Goal: Information Seeking & Learning: Learn about a topic

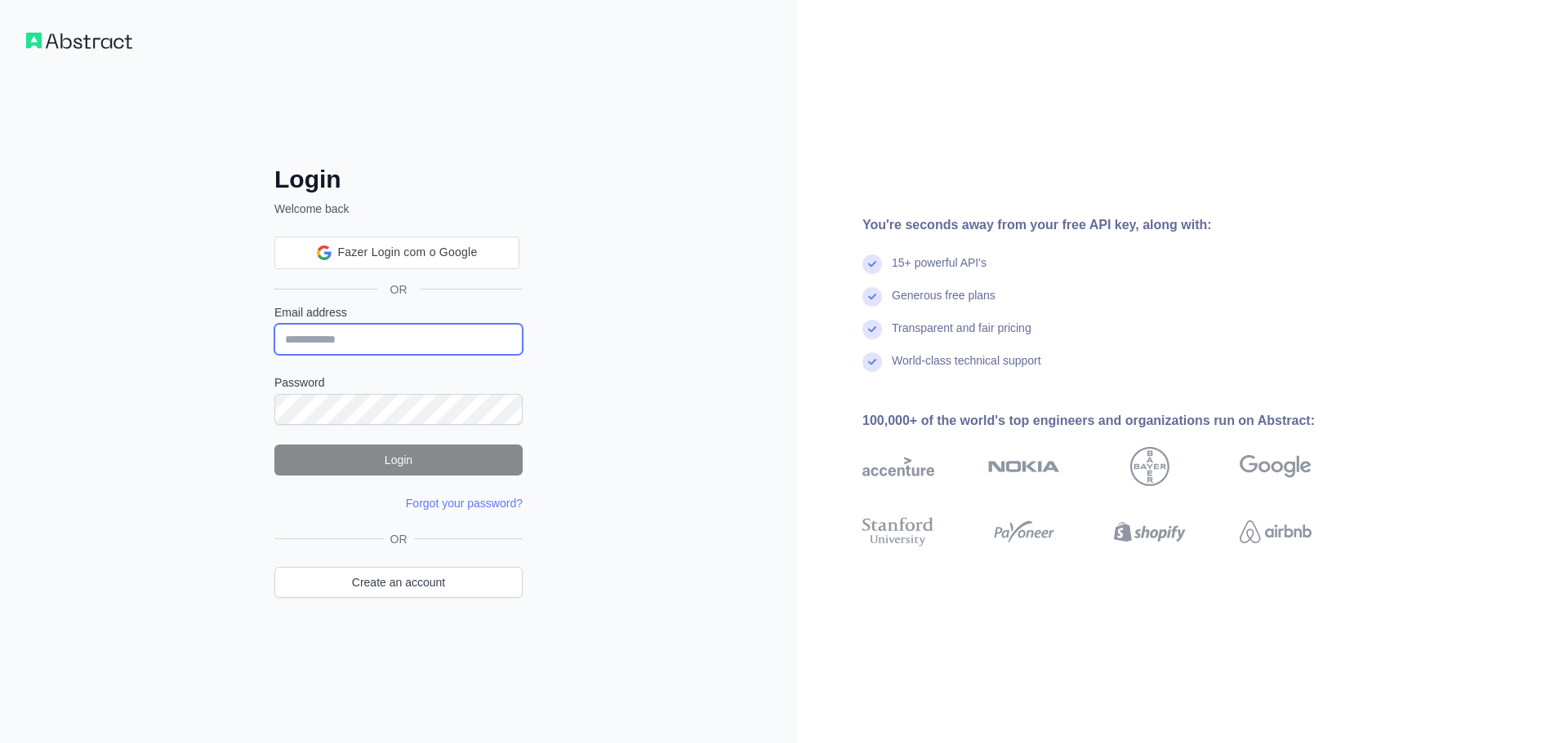
type input "**********"
click at [403, 453] on button "Login" at bounding box center [399, 461] width 248 height 31
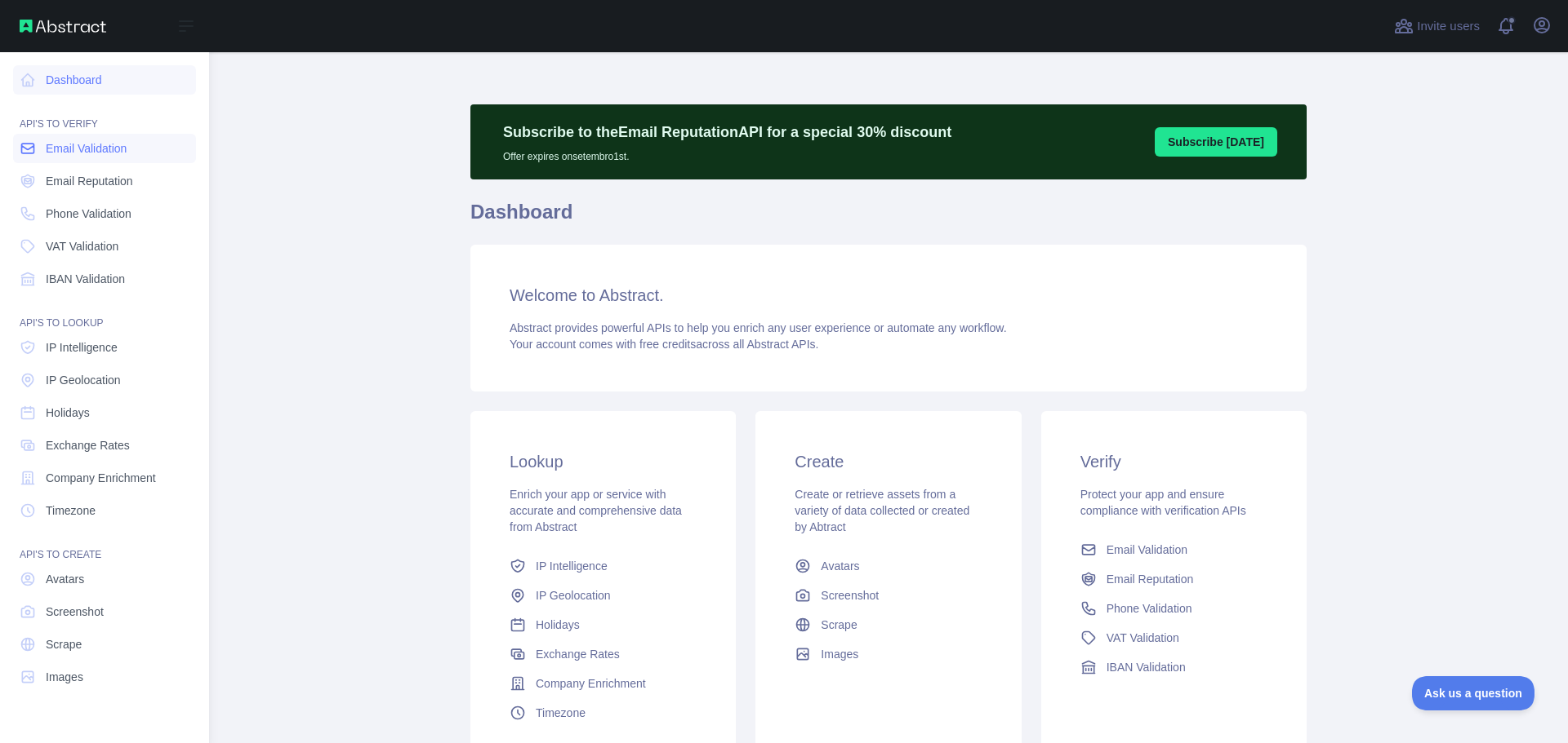
click at [88, 146] on span "Email Validation" at bounding box center [86, 148] width 81 height 17
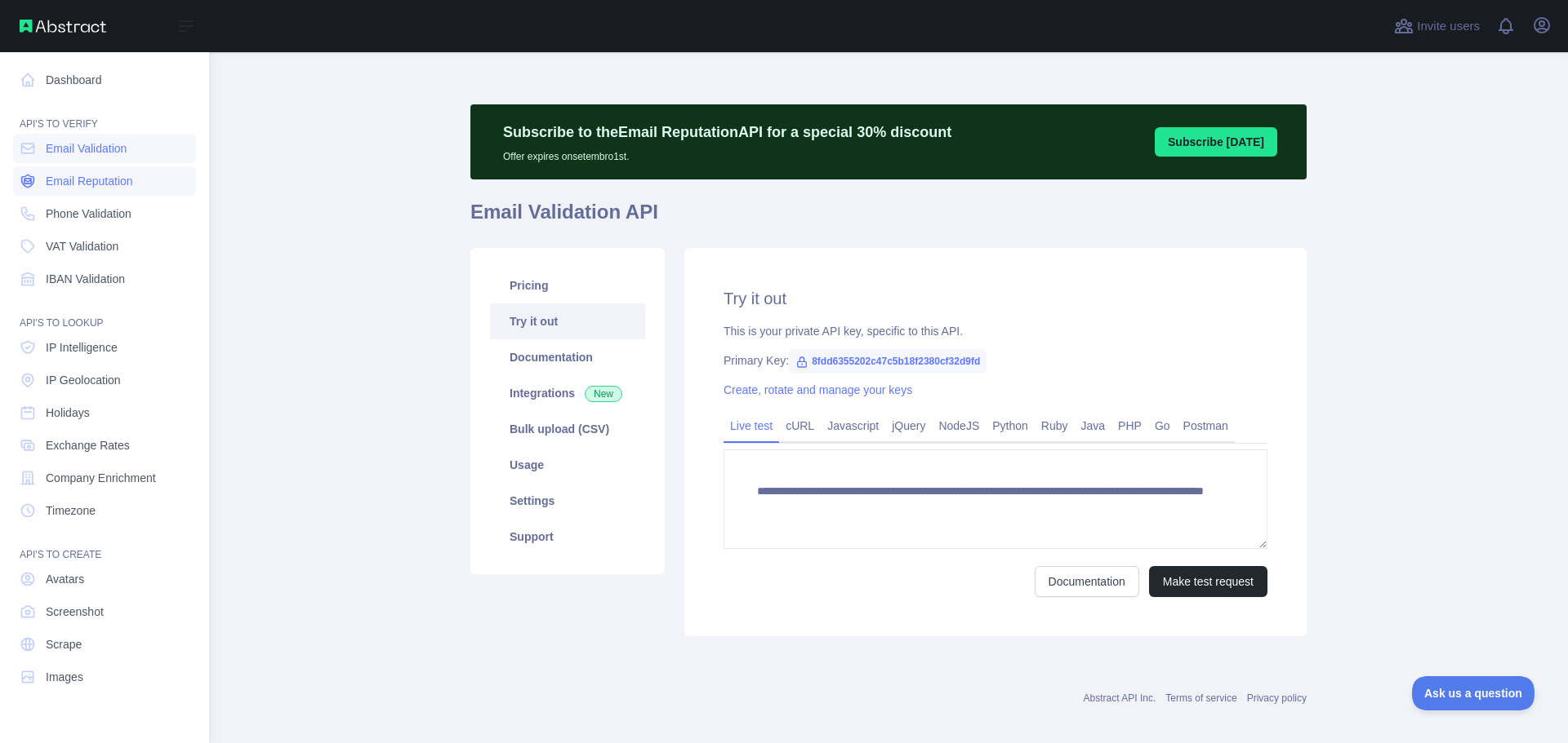
click at [82, 182] on span "Email Reputation" at bounding box center [89, 181] width 87 height 17
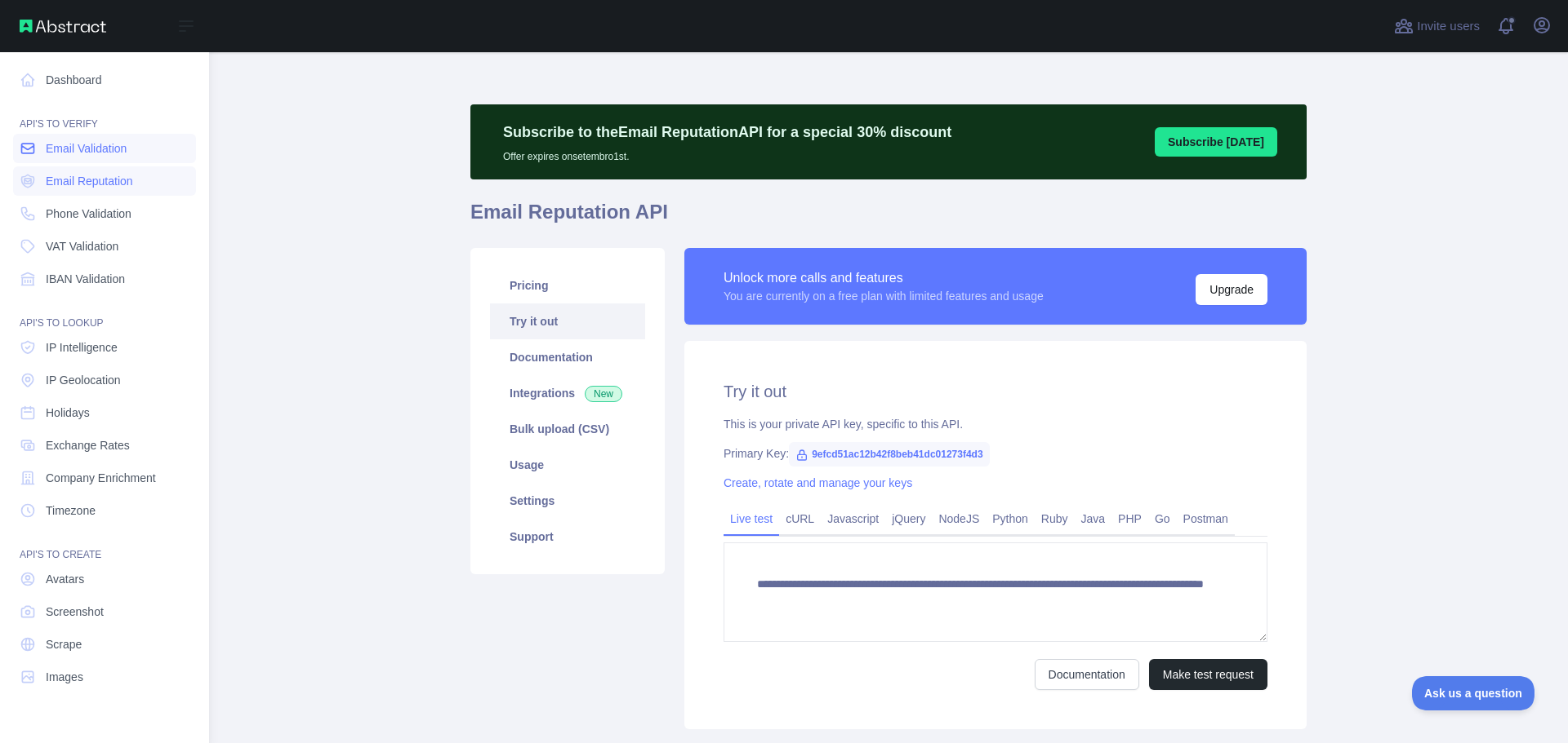
click at [77, 151] on span "Email Validation" at bounding box center [86, 148] width 81 height 17
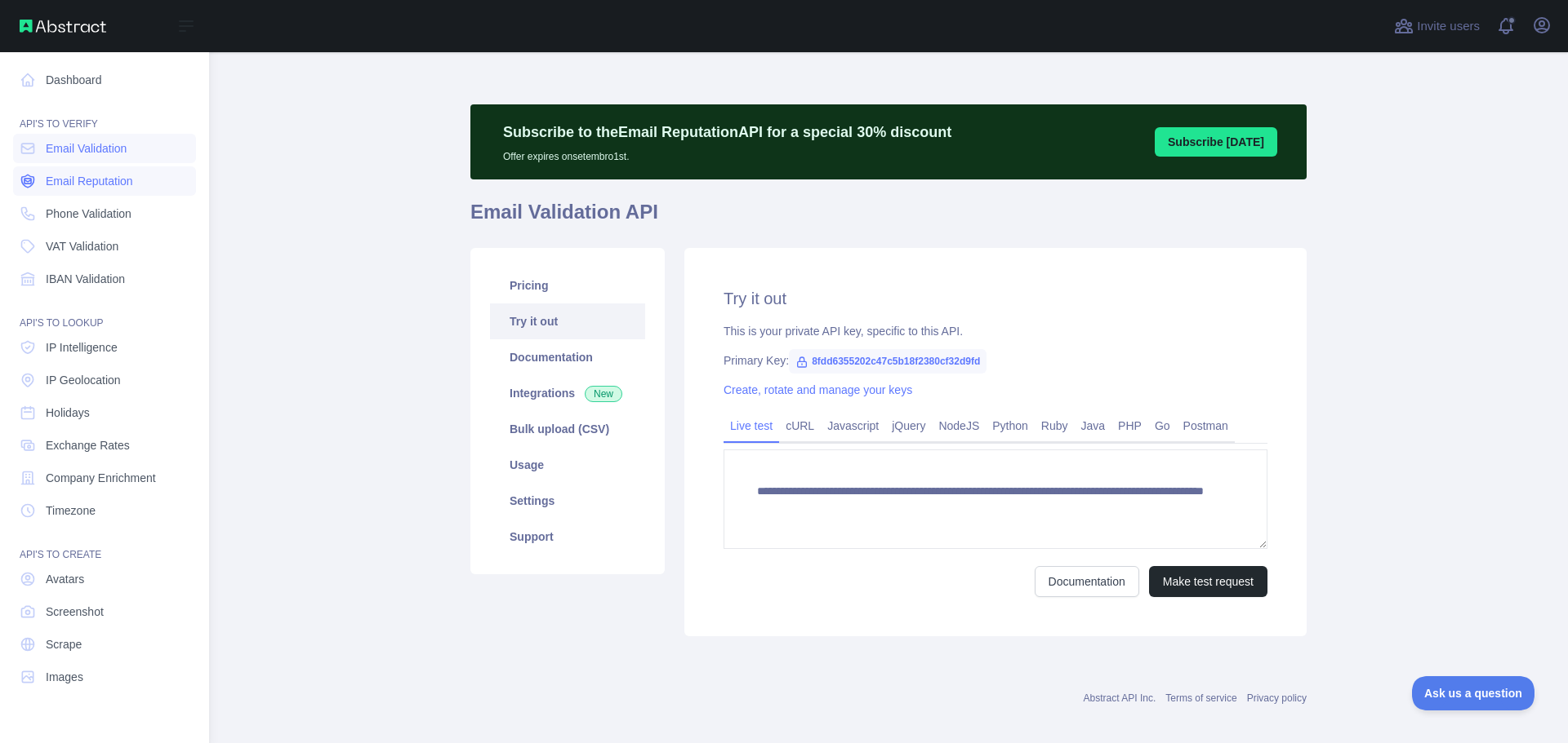
click at [77, 179] on span "Email Reputation" at bounding box center [89, 181] width 87 height 17
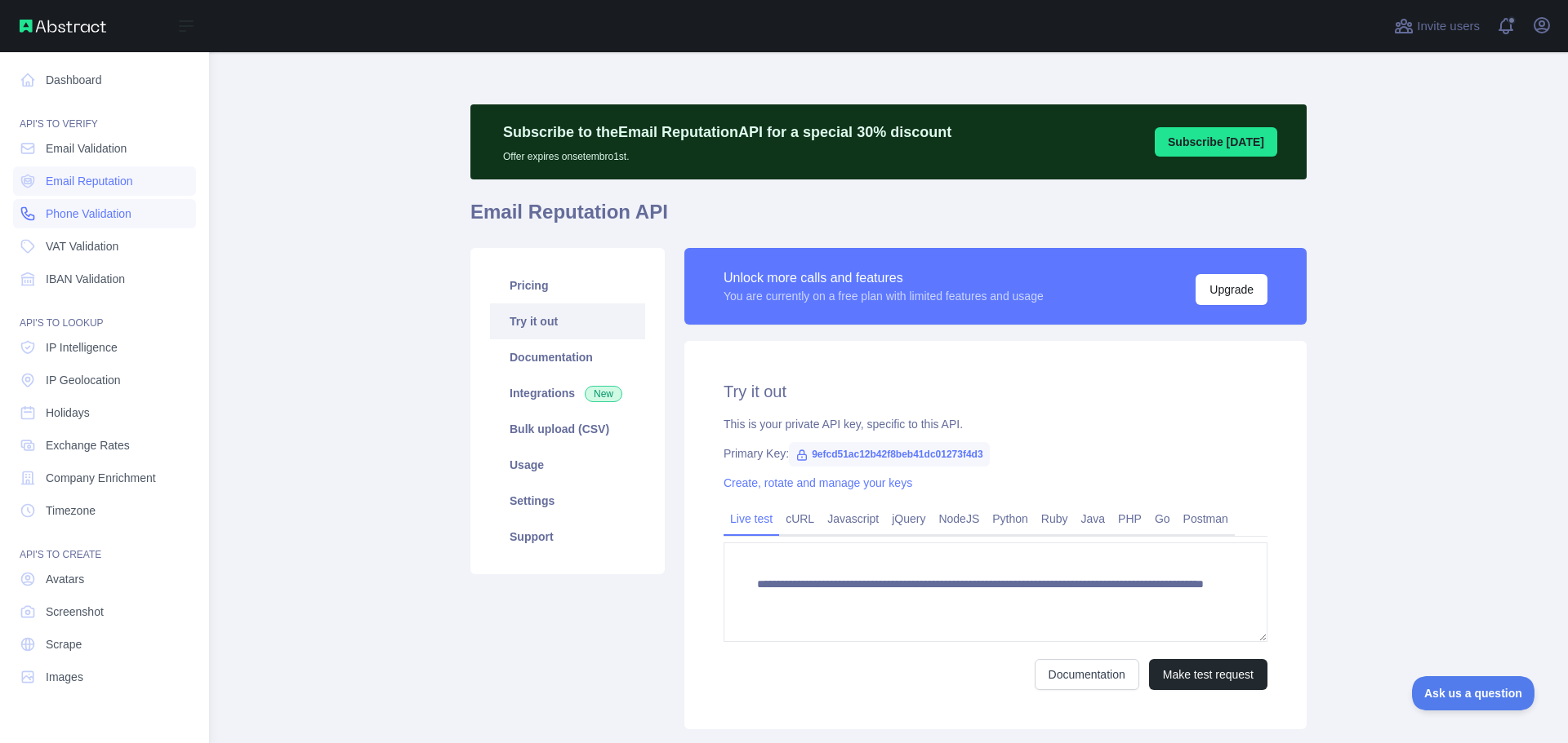
click at [78, 204] on link "Phone Validation" at bounding box center [104, 214] width 183 height 29
click at [78, 253] on span "VAT Validation" at bounding box center [82, 246] width 72 height 17
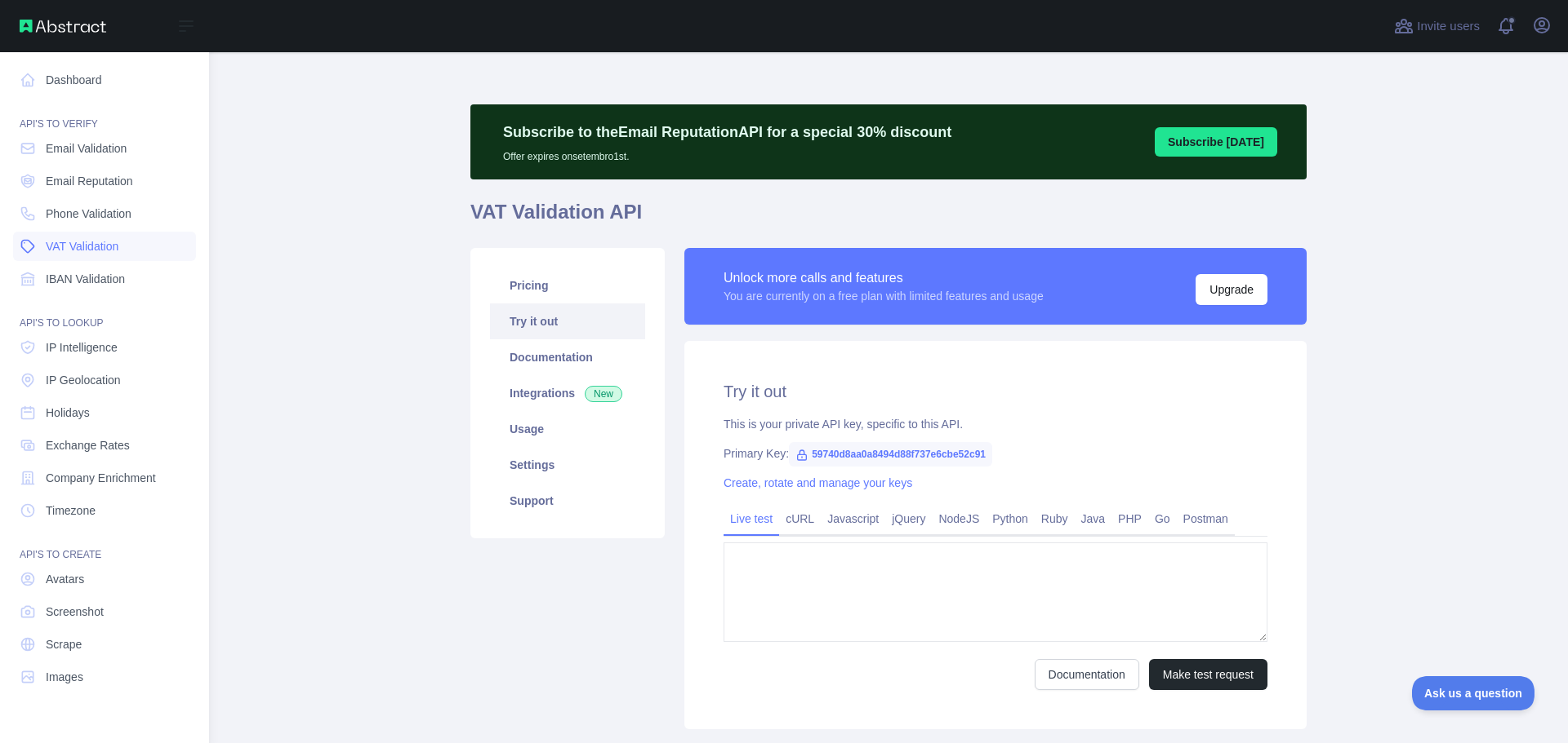
type textarea "**********"
click at [78, 292] on link "IBAN Validation" at bounding box center [104, 279] width 183 height 29
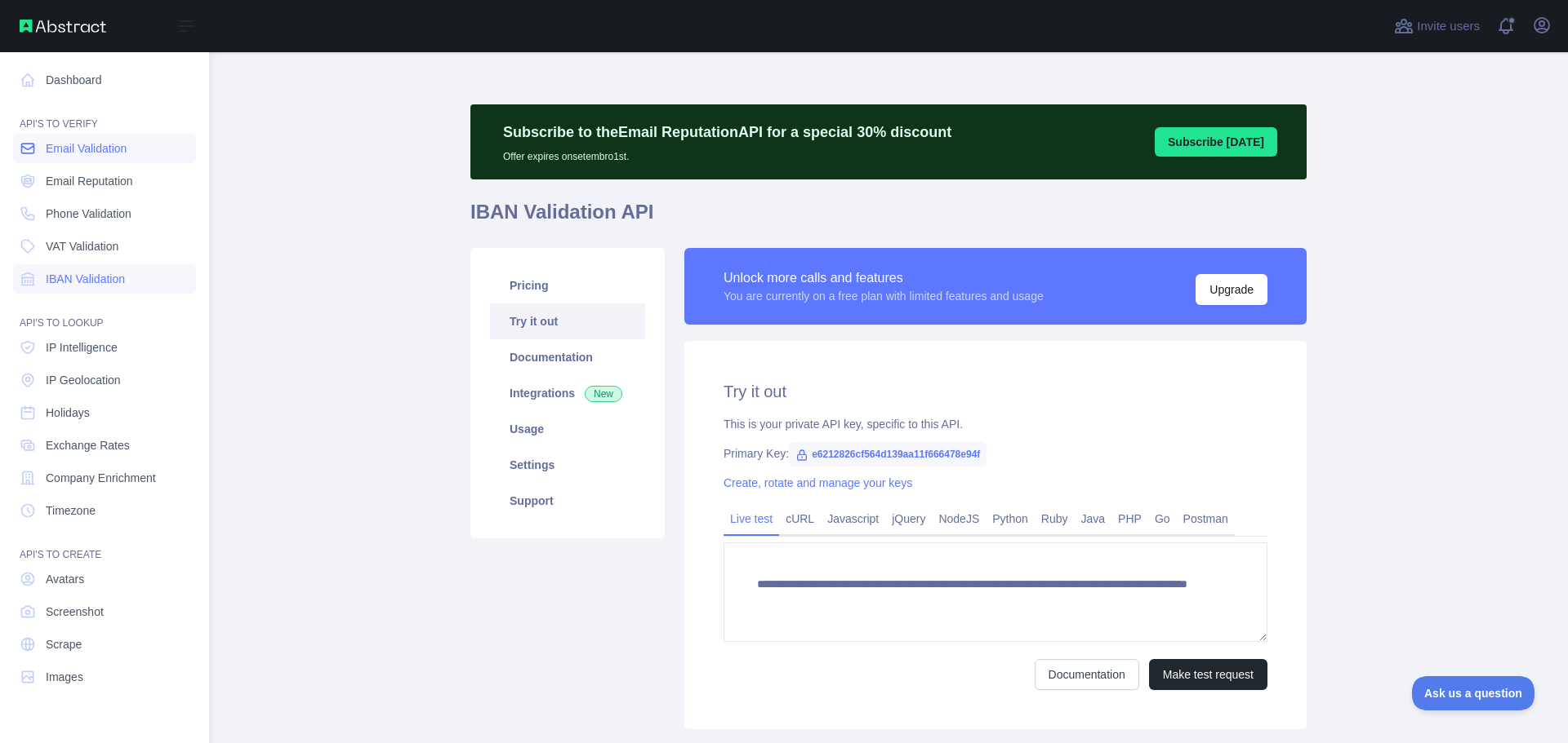
click at [77, 146] on span "Email Validation" at bounding box center [86, 148] width 81 height 17
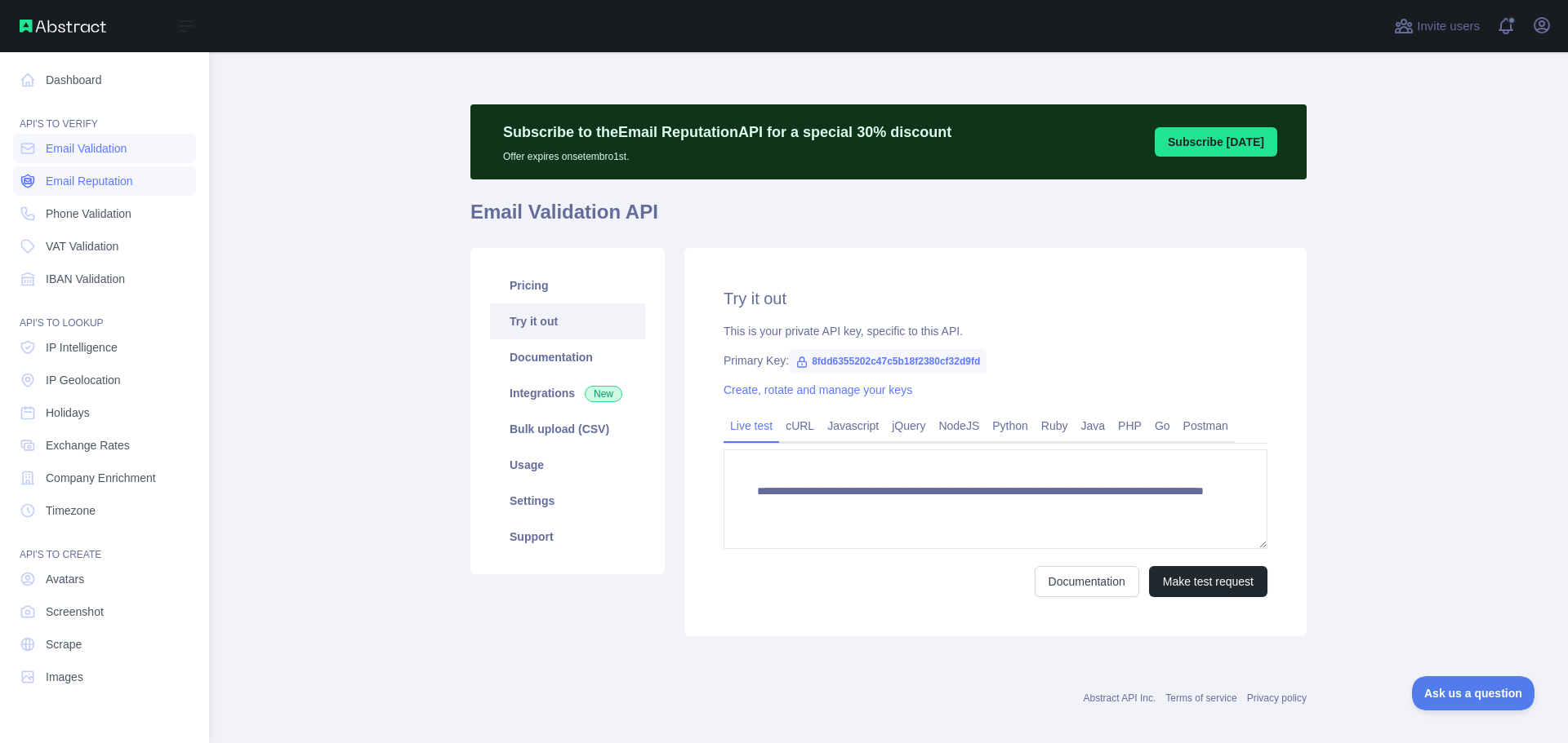
click at [87, 186] on span "Email Reputation" at bounding box center [89, 181] width 87 height 17
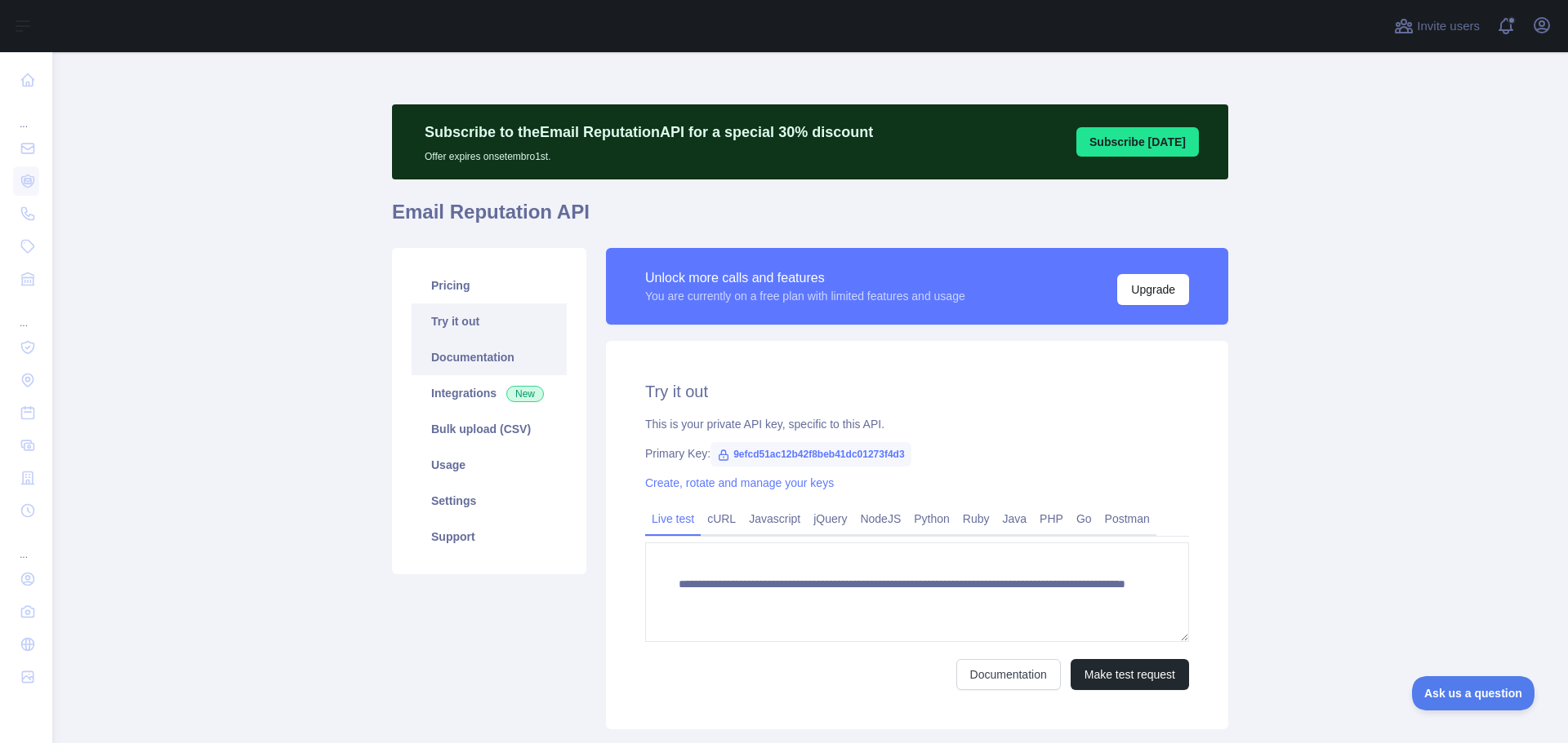
click at [460, 355] on link "Documentation" at bounding box center [488, 357] width 155 height 36
type textarea "**********"
click at [454, 204] on h1 "VAT Validation API" at bounding box center [810, 219] width 836 height 39
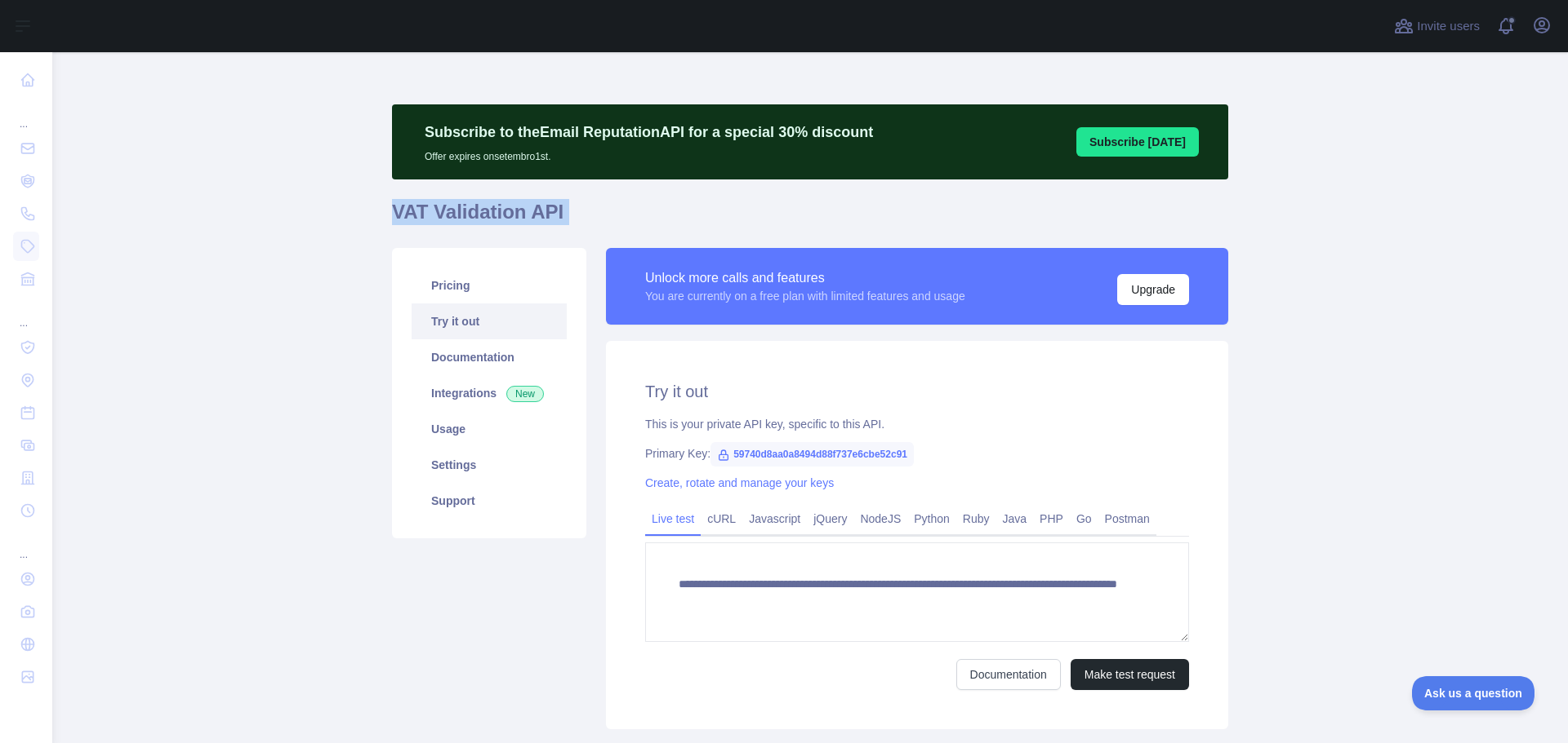
click at [454, 204] on h1 "VAT Validation API" at bounding box center [810, 219] width 836 height 39
copy h1 "VAT Validation API"
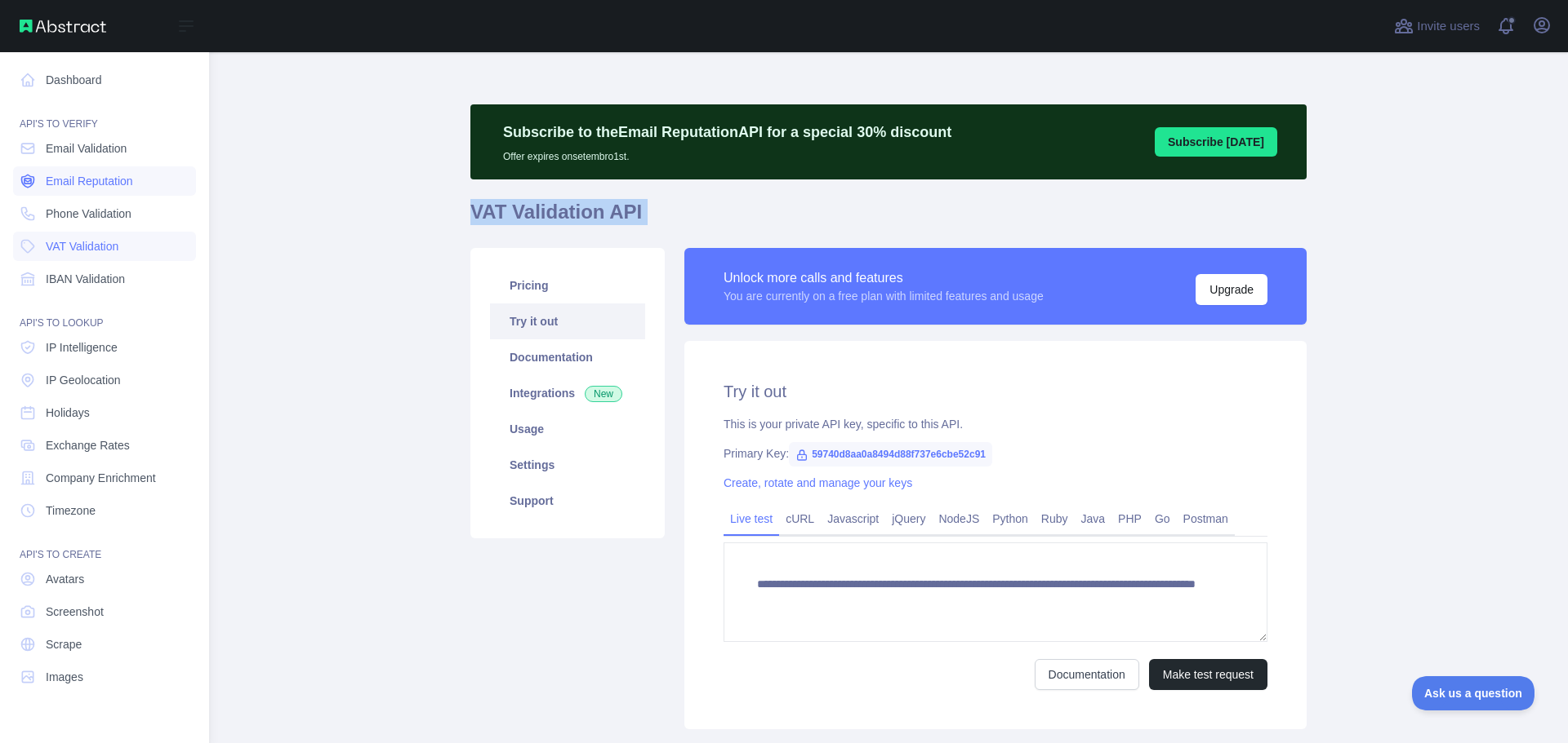
click at [123, 177] on span "Email Reputation" at bounding box center [89, 181] width 87 height 17
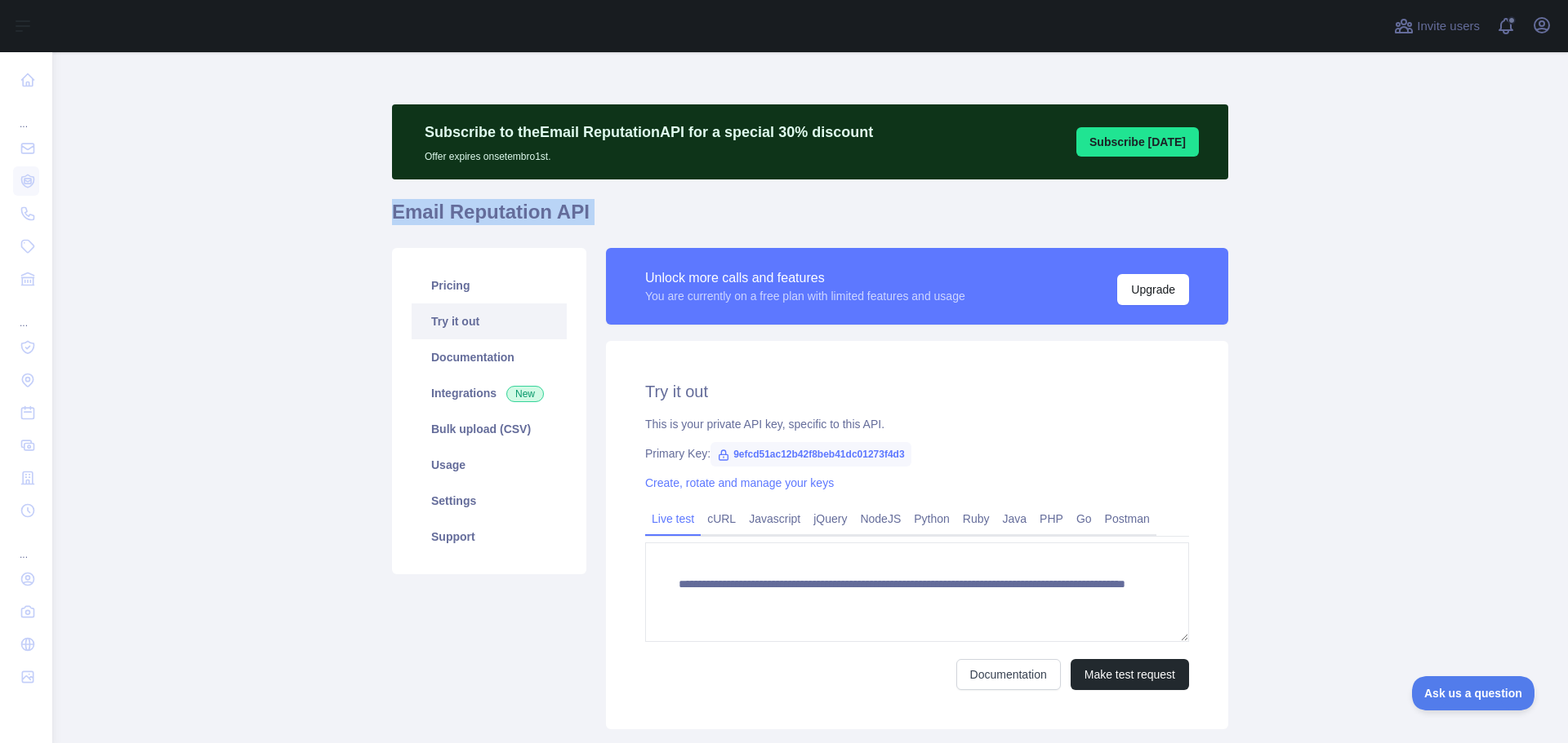
click at [414, 211] on h1 "Email Reputation API" at bounding box center [810, 219] width 836 height 39
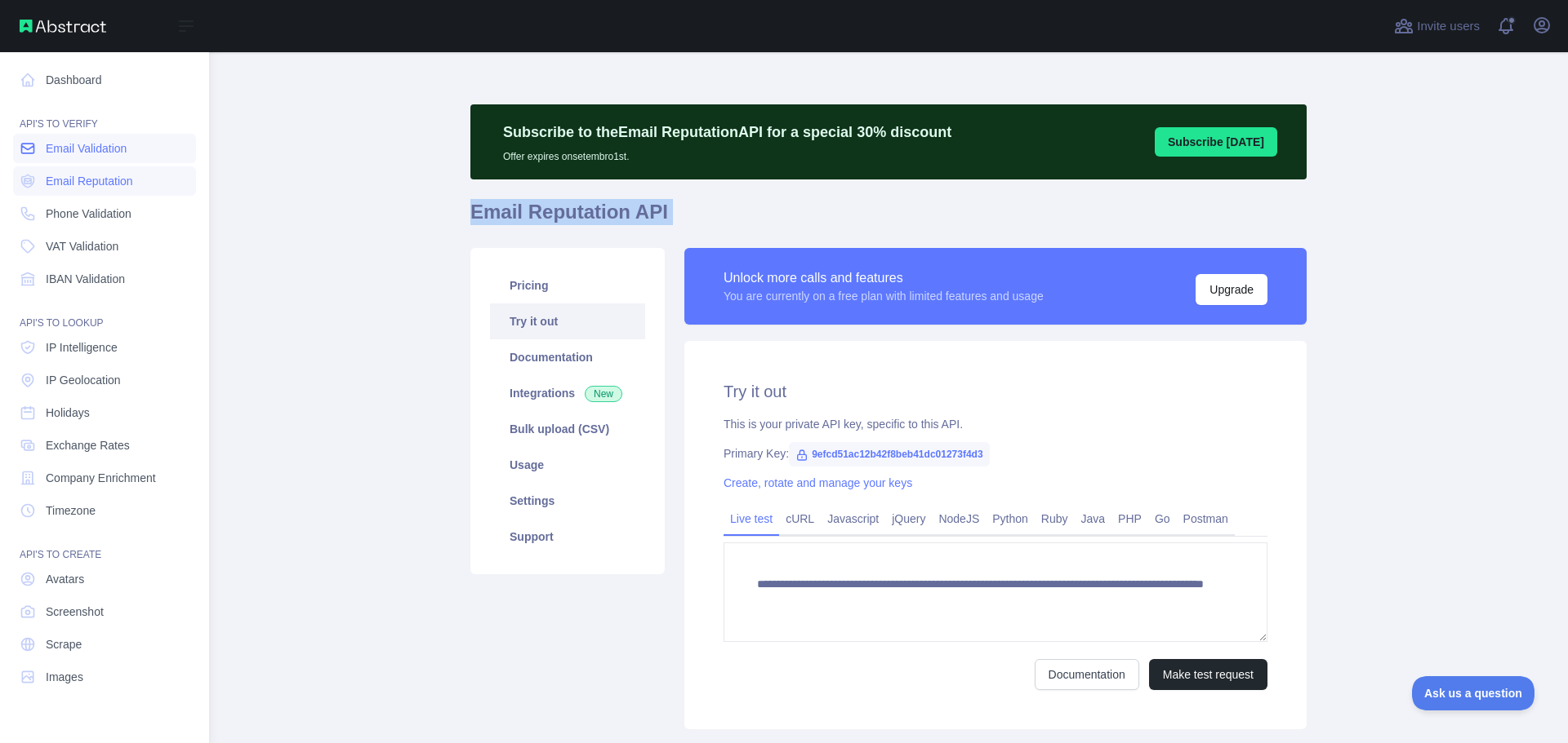
click at [83, 148] on span "Email Validation" at bounding box center [86, 148] width 81 height 17
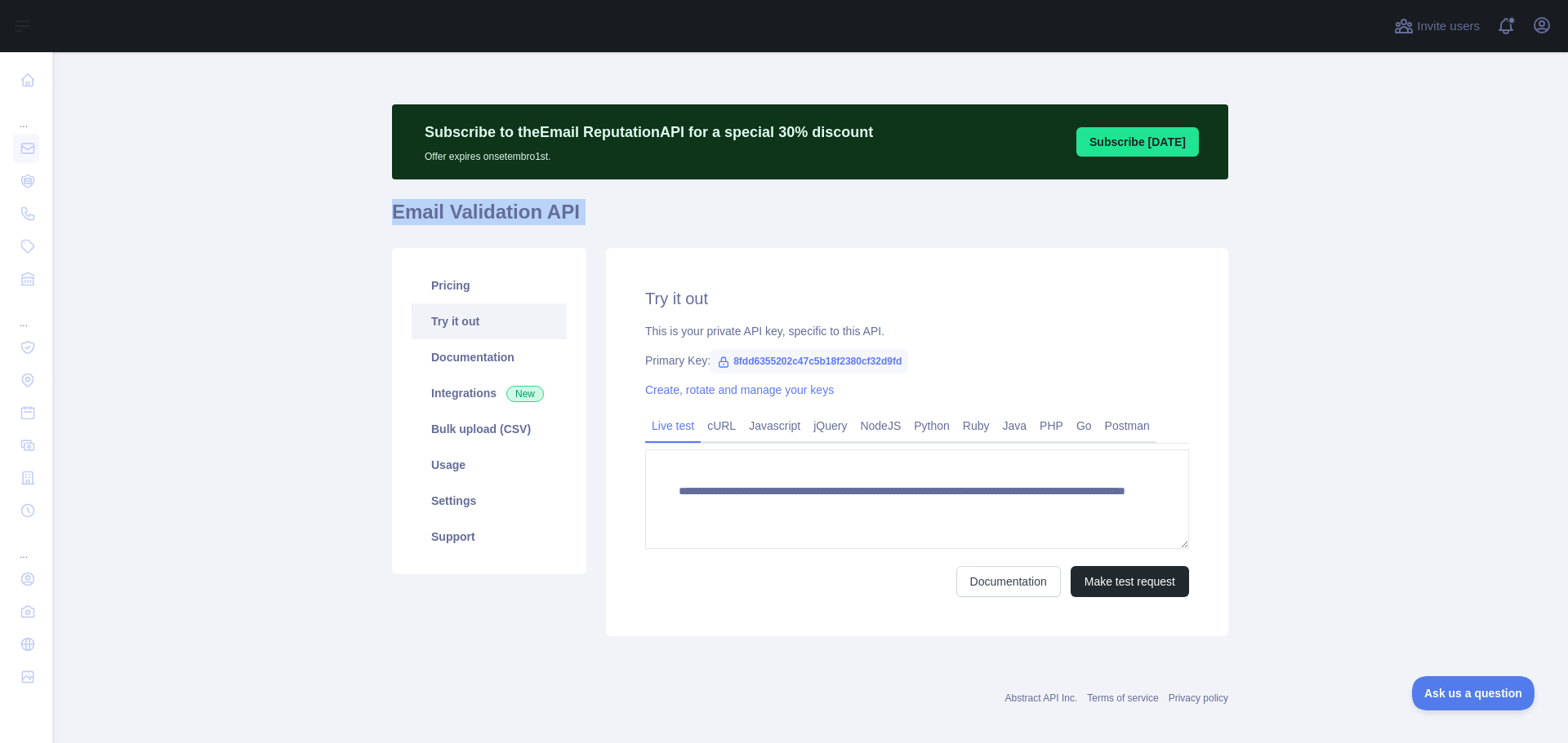
click at [456, 215] on h1 "Email Validation API" at bounding box center [810, 219] width 836 height 39
click at [405, 211] on h1 "Email Validation API" at bounding box center [810, 219] width 836 height 39
drag, startPoint x: 386, startPoint y: 211, endPoint x: 601, endPoint y: 213, distance: 215.0
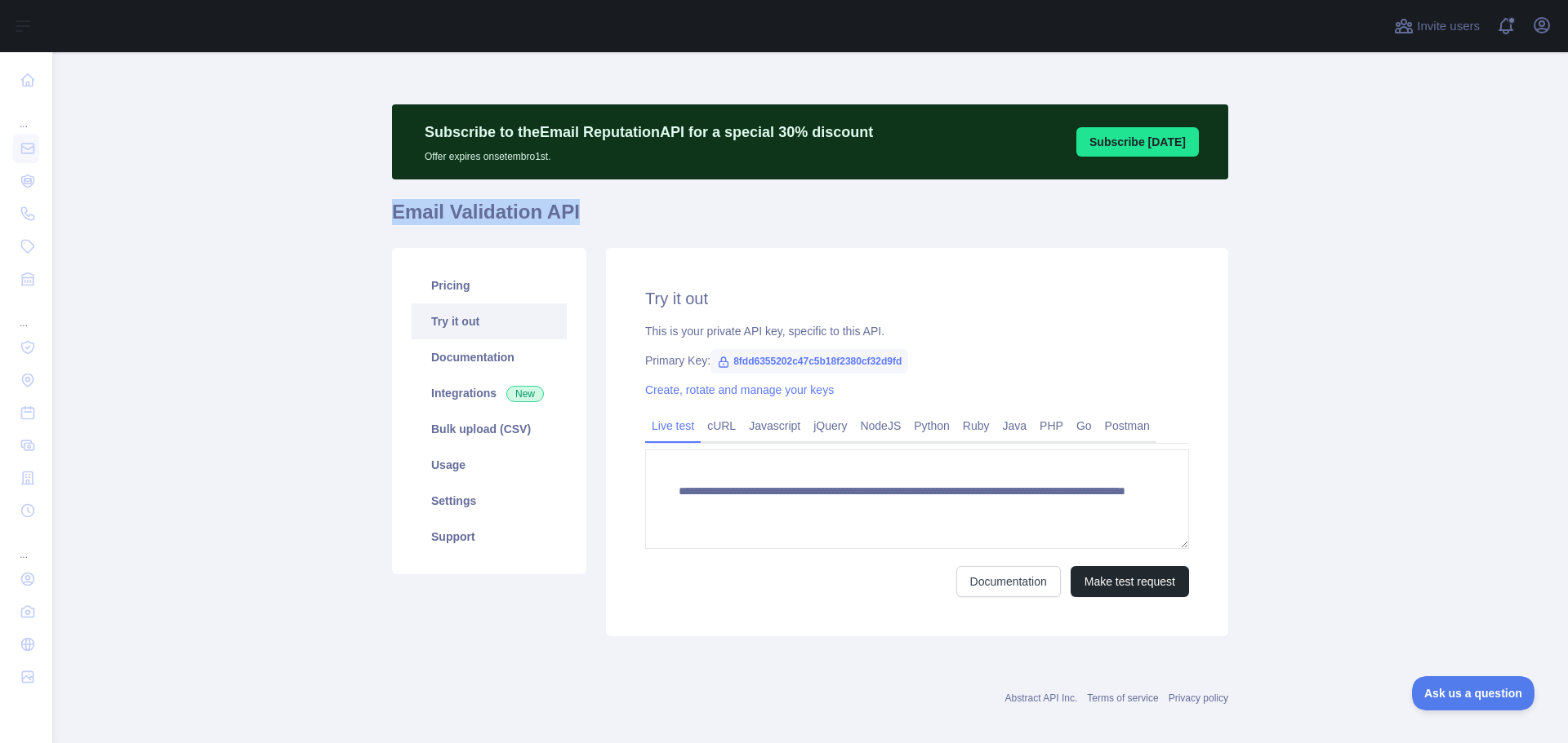
click at [601, 213] on h1 "Email Validation API" at bounding box center [810, 219] width 836 height 39
copy h1 "Email Validation API"
click at [480, 214] on h1 "Email Validation API" at bounding box center [810, 219] width 836 height 39
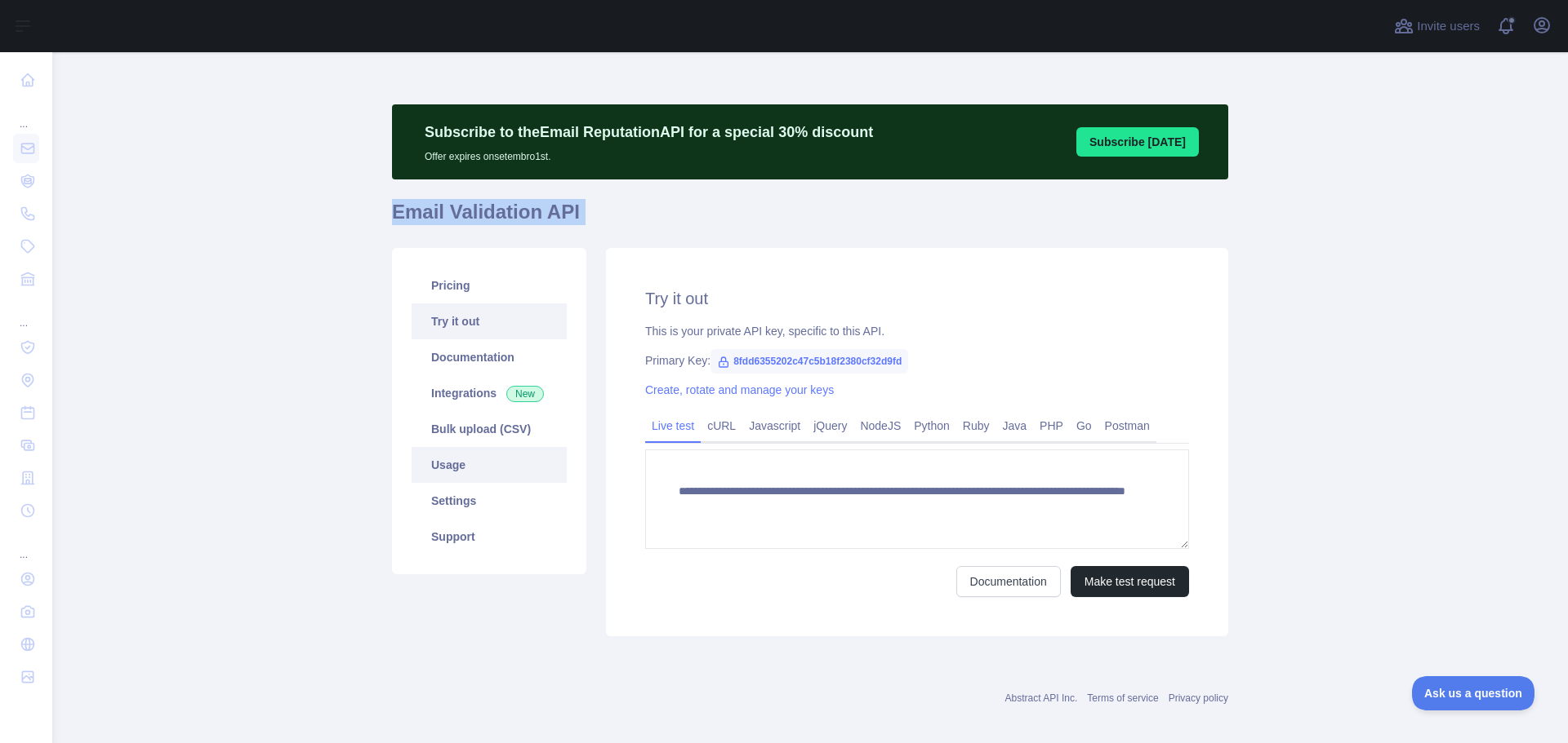
click at [493, 467] on link "Usage" at bounding box center [488, 465] width 155 height 36
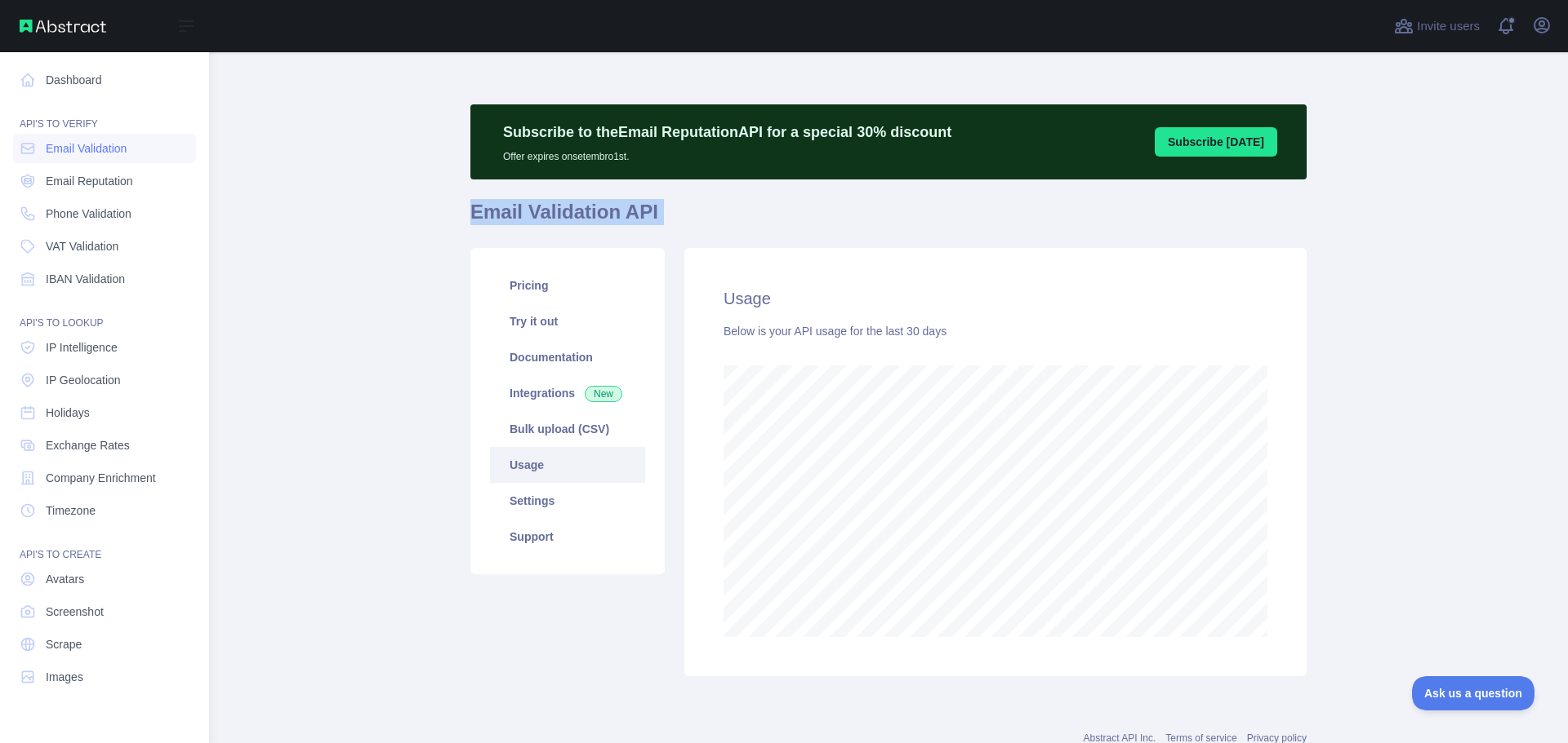
scroll to position [691, 1504]
